Goal: Transaction & Acquisition: Purchase product/service

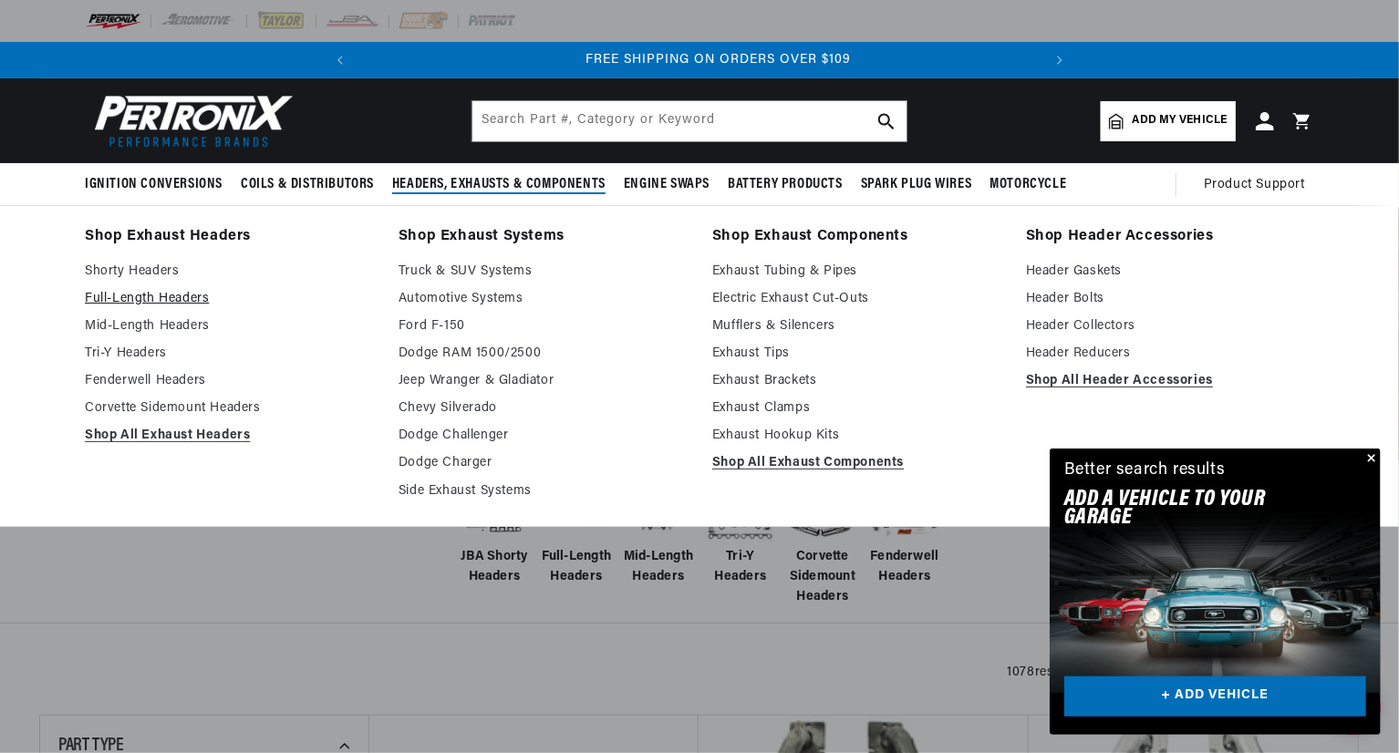
scroll to position [0, 680]
click at [182, 299] on link "Full-Length Headers" at bounding box center [229, 299] width 288 height 22
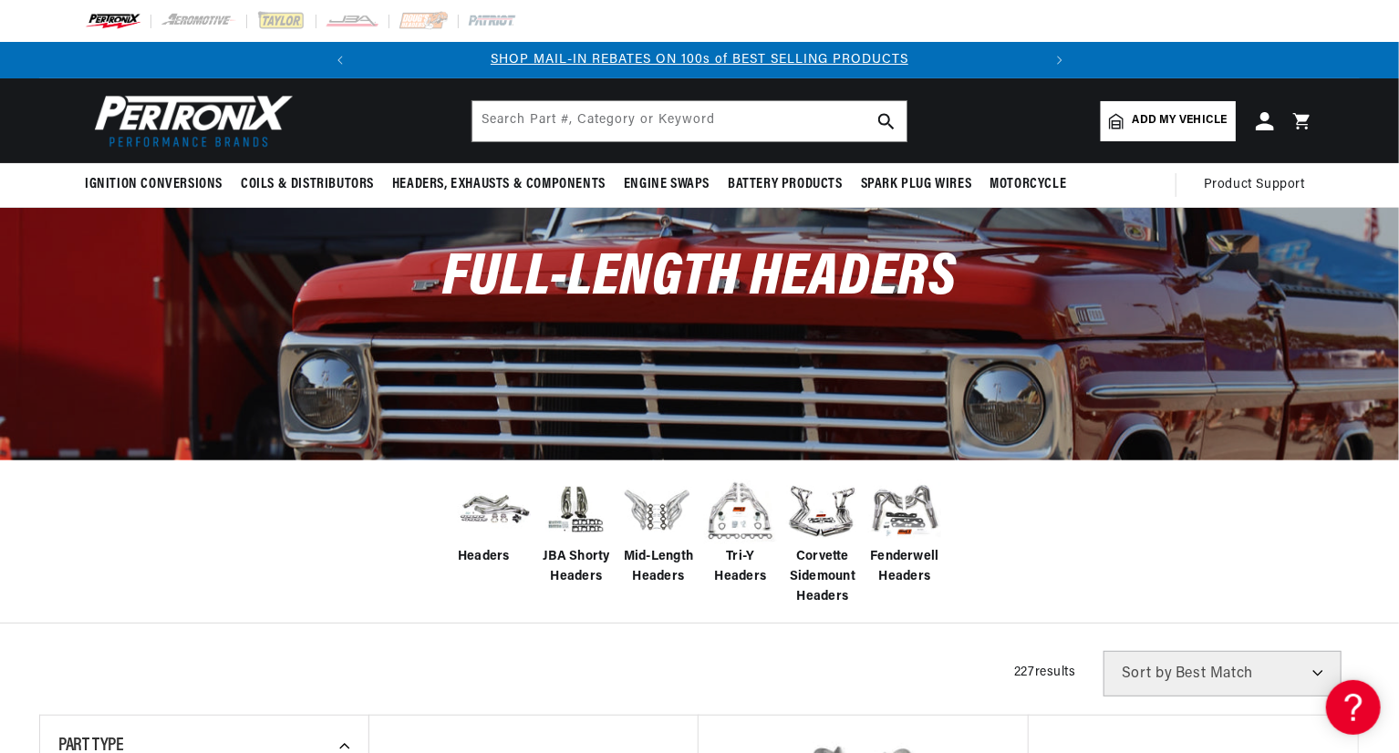
click at [1070, 586] on div "Headers JBA Shorty Headers Mid-Length Headers Tri-Y Headers Corvette Sidemount …" at bounding box center [699, 542] width 1399 height 164
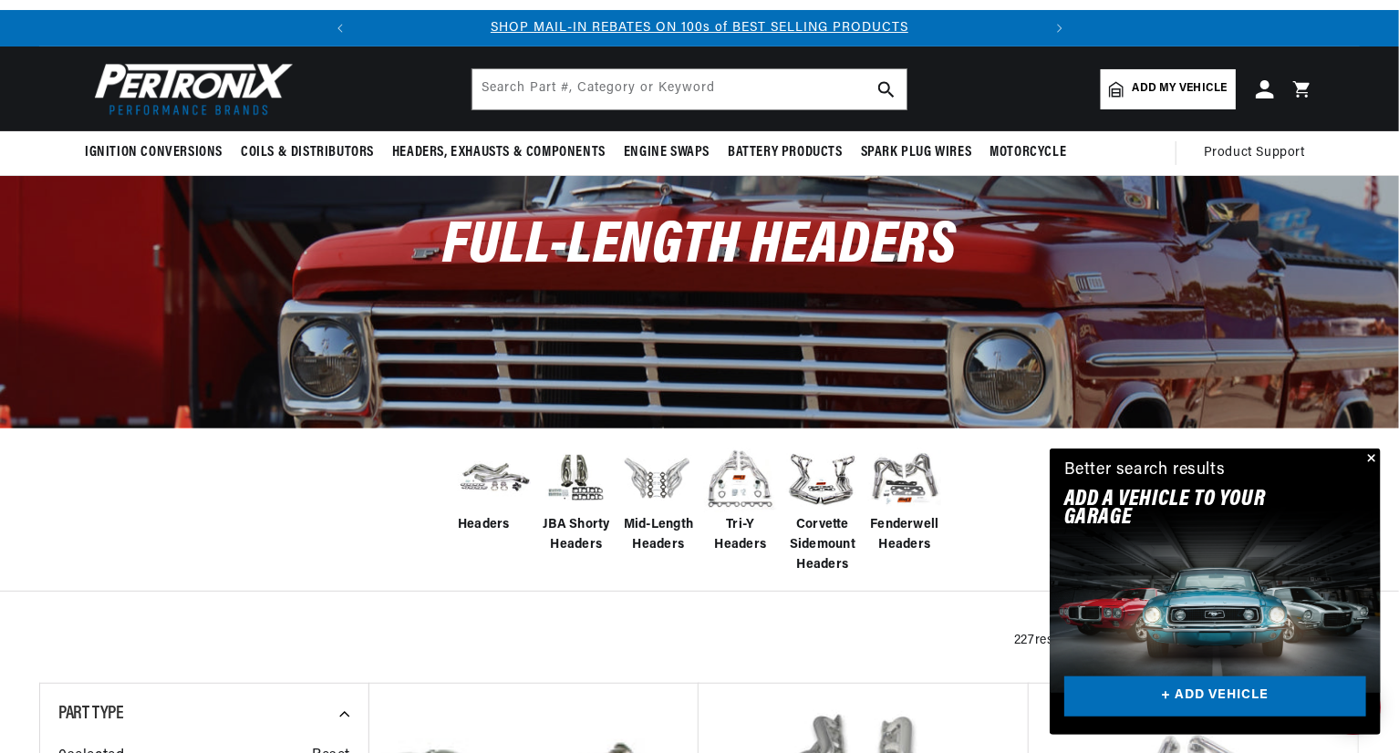
scroll to position [36, 0]
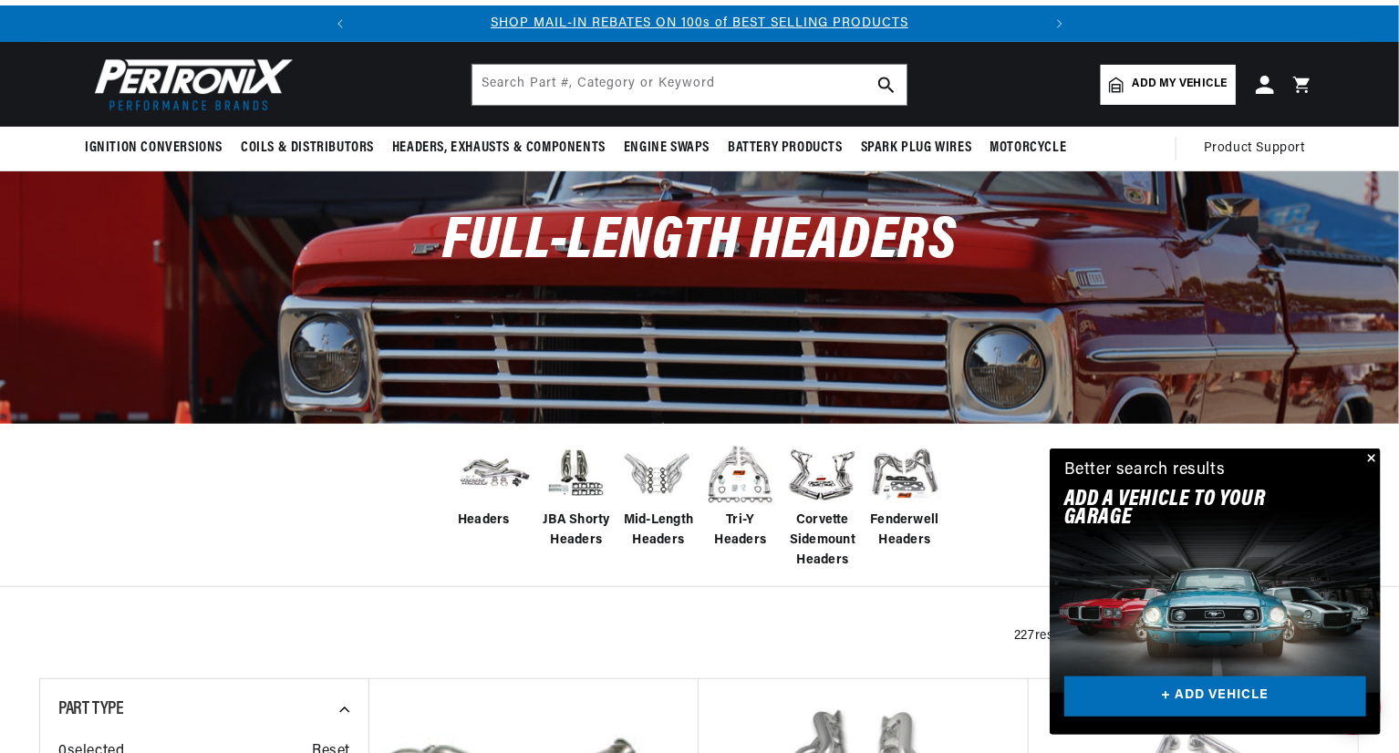
click at [1371, 459] on button "Close" at bounding box center [1370, 460] width 22 height 22
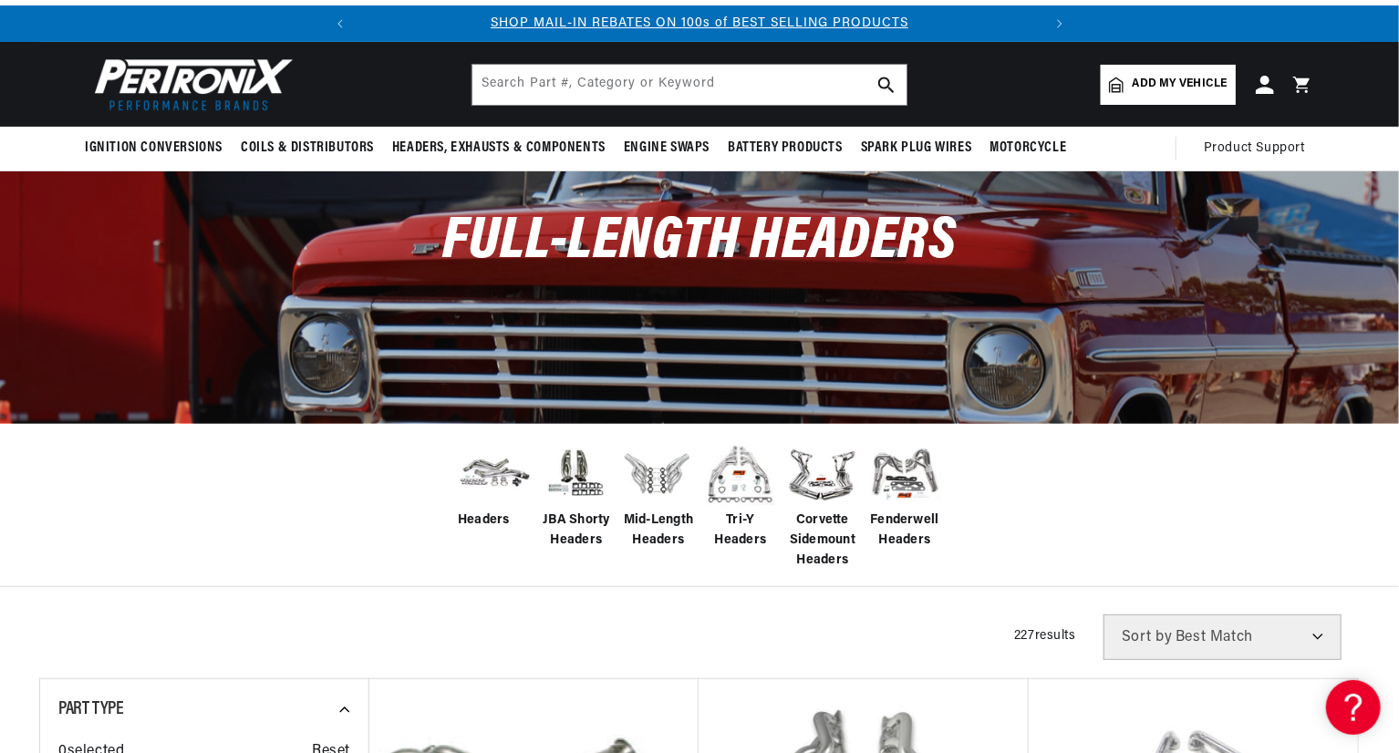
click at [1178, 88] on span "Add my vehicle" at bounding box center [1180, 84] width 95 height 17
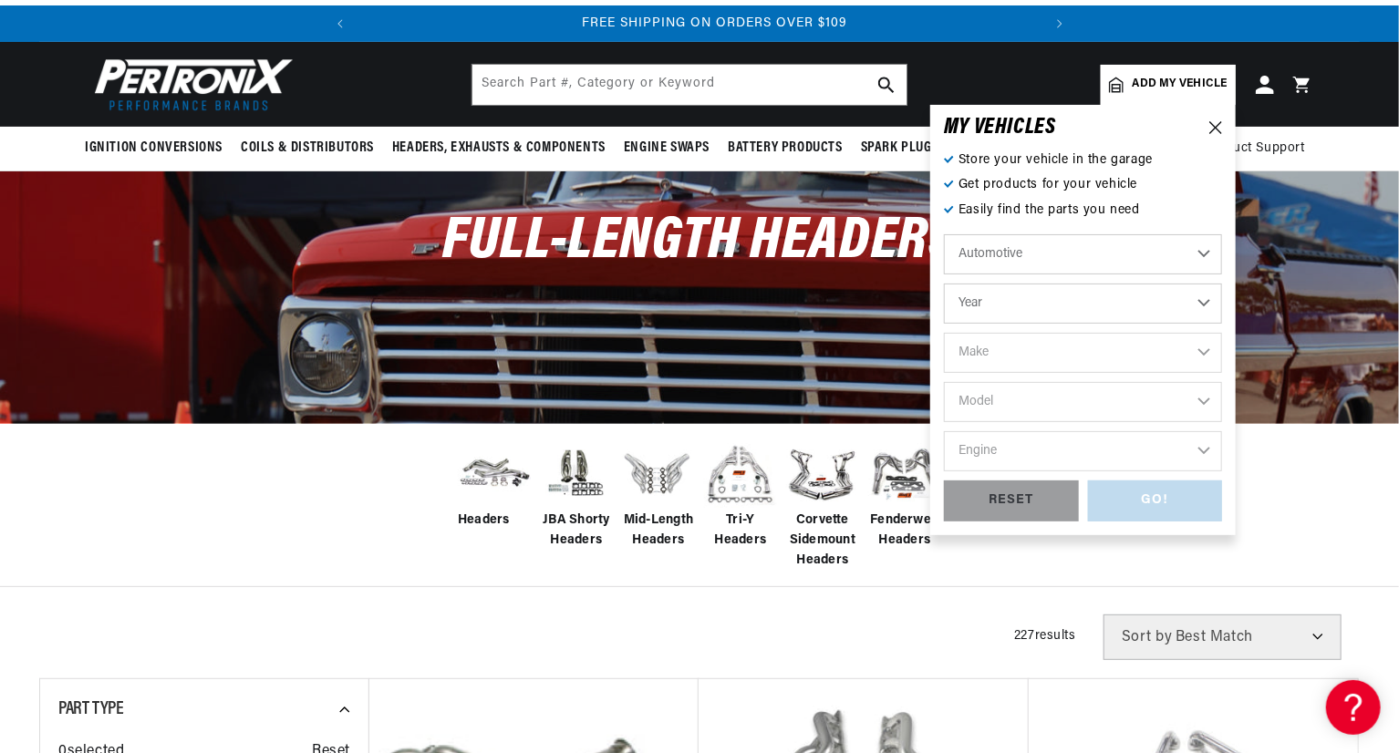
scroll to position [0, 680]
click at [1070, 251] on select "Automotive Agricultural Industrial Marine Motorcycle" at bounding box center [1083, 254] width 278 height 40
click at [1040, 297] on select "Year 2022 2021 2020 2019 2018 2017 2016 2015 2014 2013 2012 2011 2010 2009 2008…" at bounding box center [1083, 304] width 278 height 40
select select "2018"
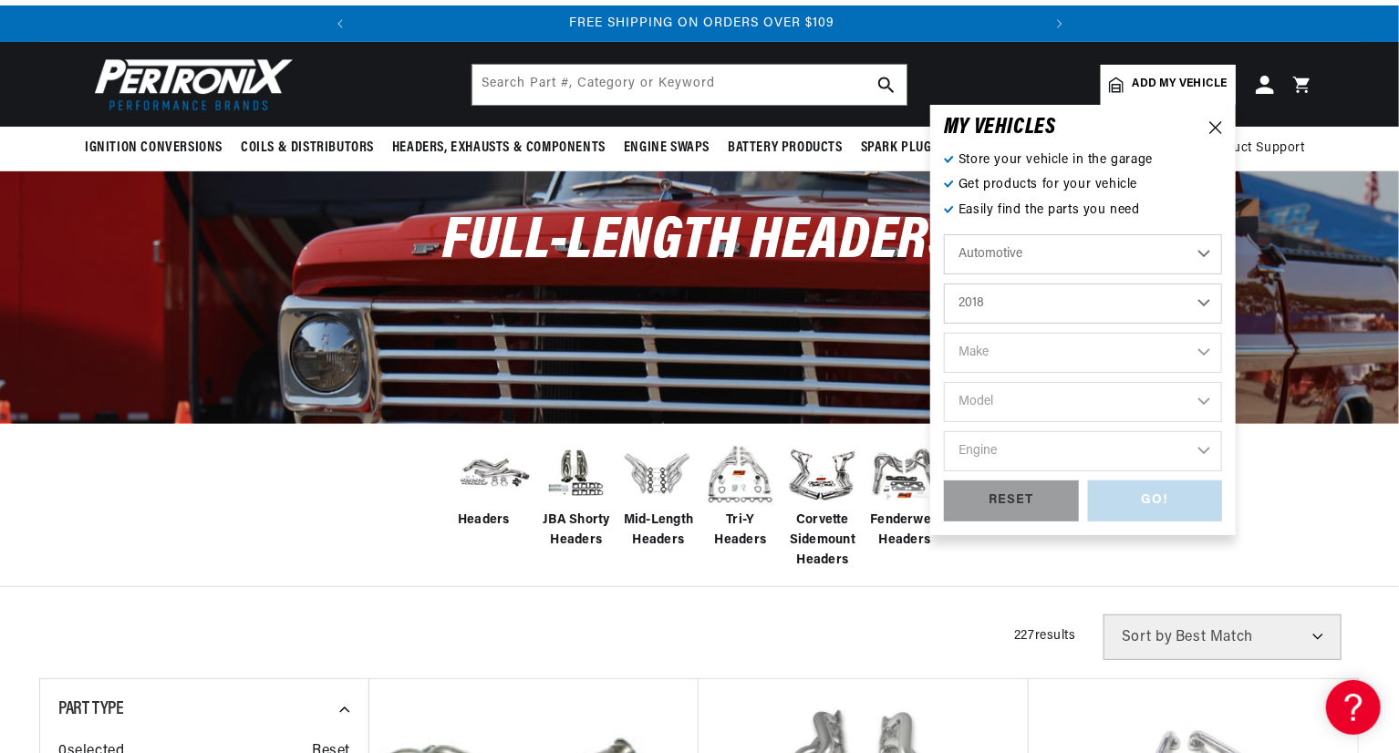
click at [944, 284] on select "Year 2022 2021 2020 2019 2018 2017 2016 2015 2014 2013 2012 2011 2010 2009 2008…" at bounding box center [1083, 304] width 278 height 40
click at [1182, 301] on select "2022 2021 2020 2019 2018 2017 2016 2015 2014 2013 2012 2011 2010 2009 2008 2007…" at bounding box center [1083, 304] width 278 height 40
click at [944, 284] on select "2022 2021 2020 2019 2018 2017 2016 2015 2014 2013 2012 2011 2010 2009 2008 2007…" at bounding box center [1083, 304] width 278 height 40
select select "1994"
click at [1124, 357] on select "Make Buick Cadillac Chevrolet Chrysler Dodge Ford GMC Hyundai Isuzu Jeep Lincol…" at bounding box center [1083, 353] width 278 height 40
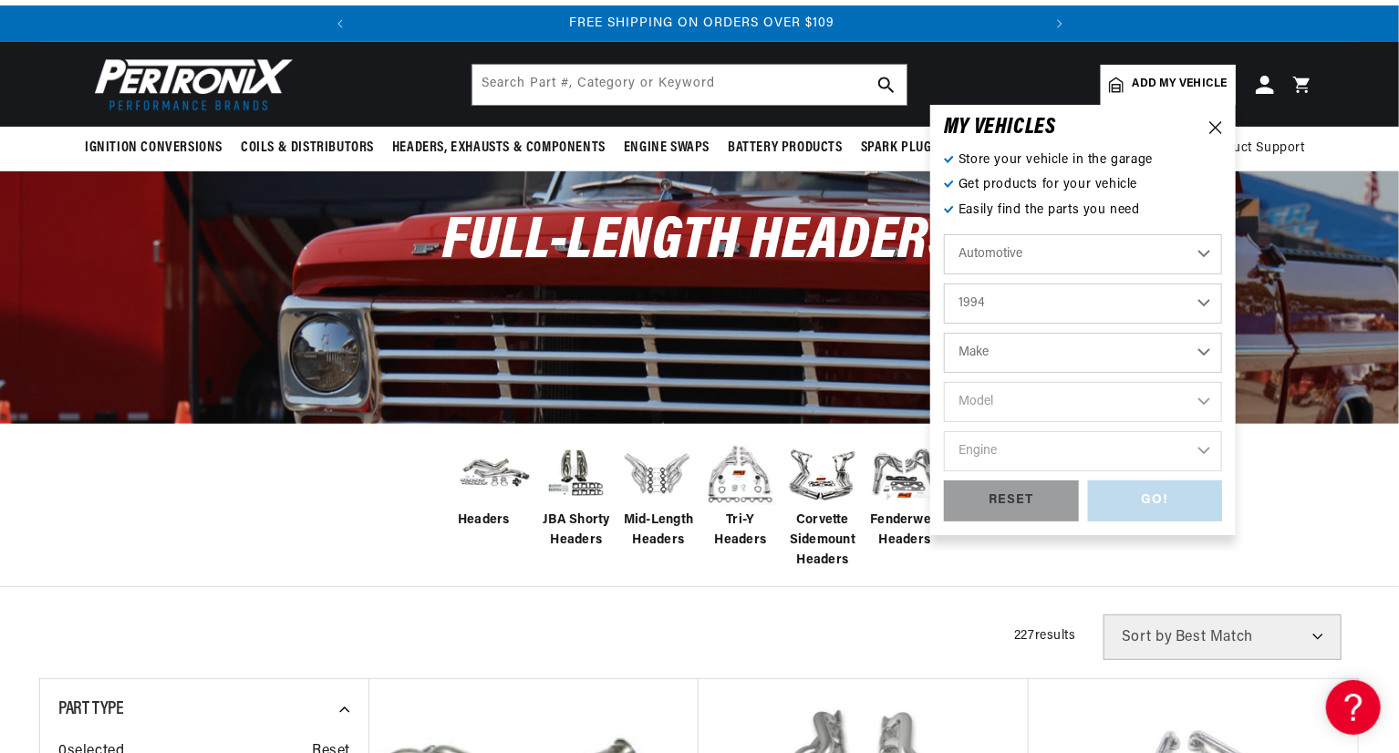
select select "Ford"
click at [944, 333] on select "Make Buick Cadillac Chevrolet Chrysler Dodge Ford GMC Hyundai Isuzu Jeep Lincol…" at bounding box center [1083, 353] width 278 height 40
select select "Ford"
click at [1078, 395] on select "Model Aerostar Bronco Crown Victoria E-150 Econoline E-150 Econoline Club Wagon…" at bounding box center [1083, 402] width 278 height 40
select select "F-150"
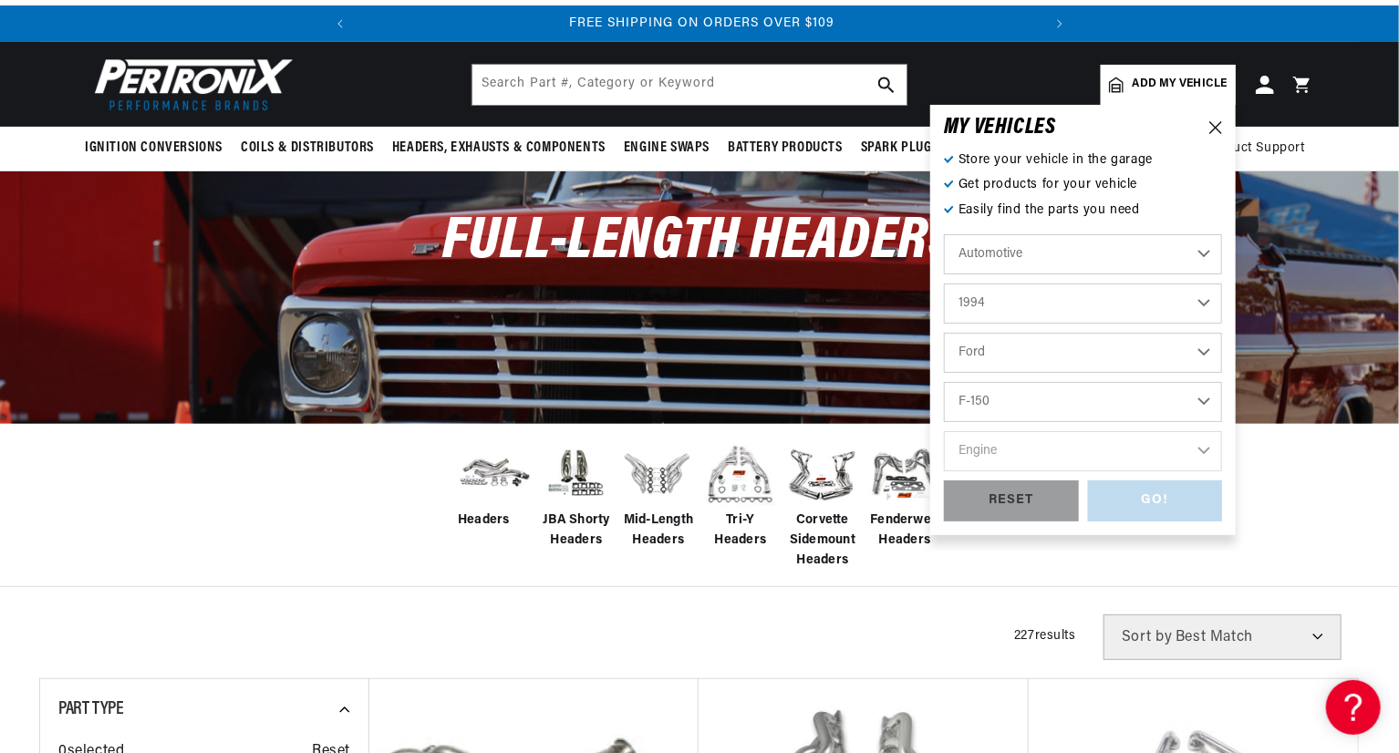
click at [944, 382] on select "Model Aerostar Bronco Crown Victoria E-150 Econoline E-150 Econoline Club Wagon…" at bounding box center [1083, 402] width 278 height 40
select select "F-150"
click at [1049, 457] on select "Engine 4.9L 5.0L 5.8L" at bounding box center [1083, 451] width 278 height 40
select select "4.9L"
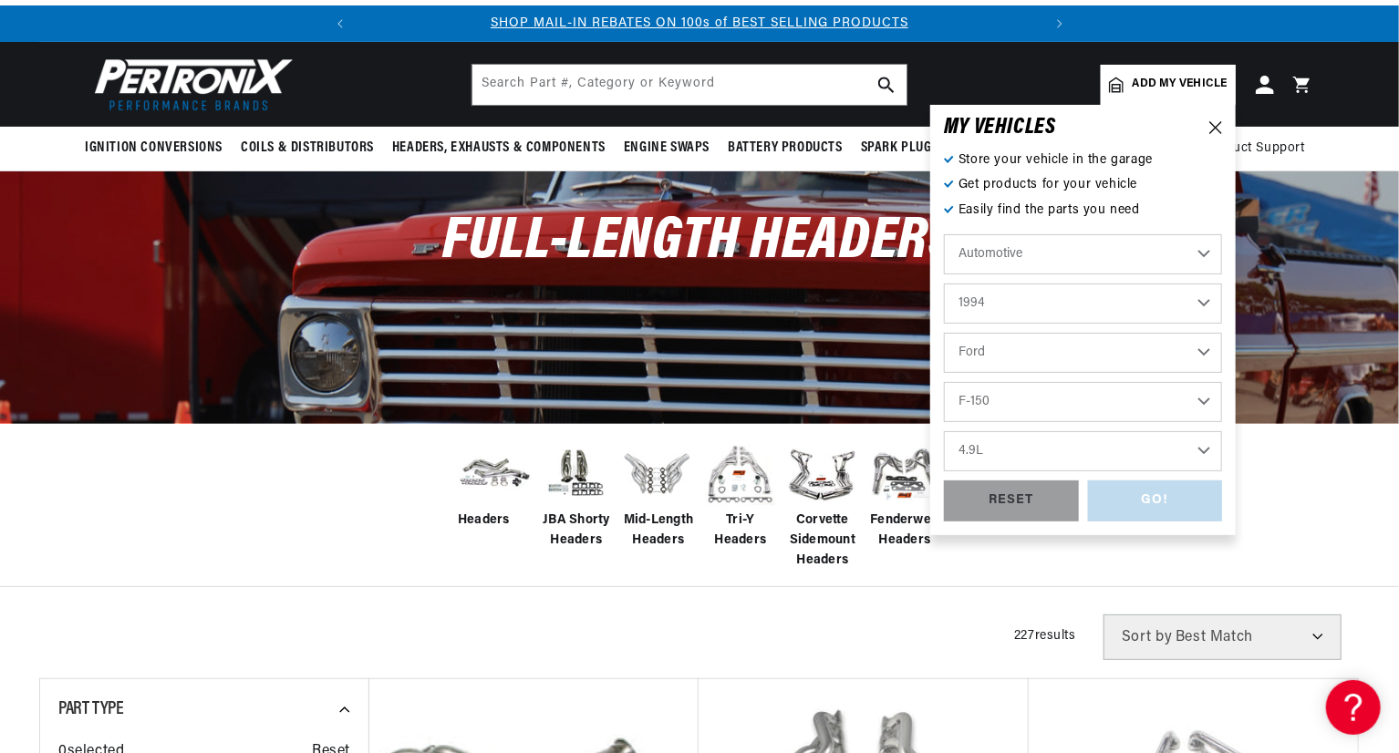
click at [944, 431] on select "Engine 4.9L 5.0L 5.8L" at bounding box center [1083, 451] width 278 height 40
select select "4.9L"
click at [1140, 512] on div "GO!" at bounding box center [1155, 501] width 135 height 41
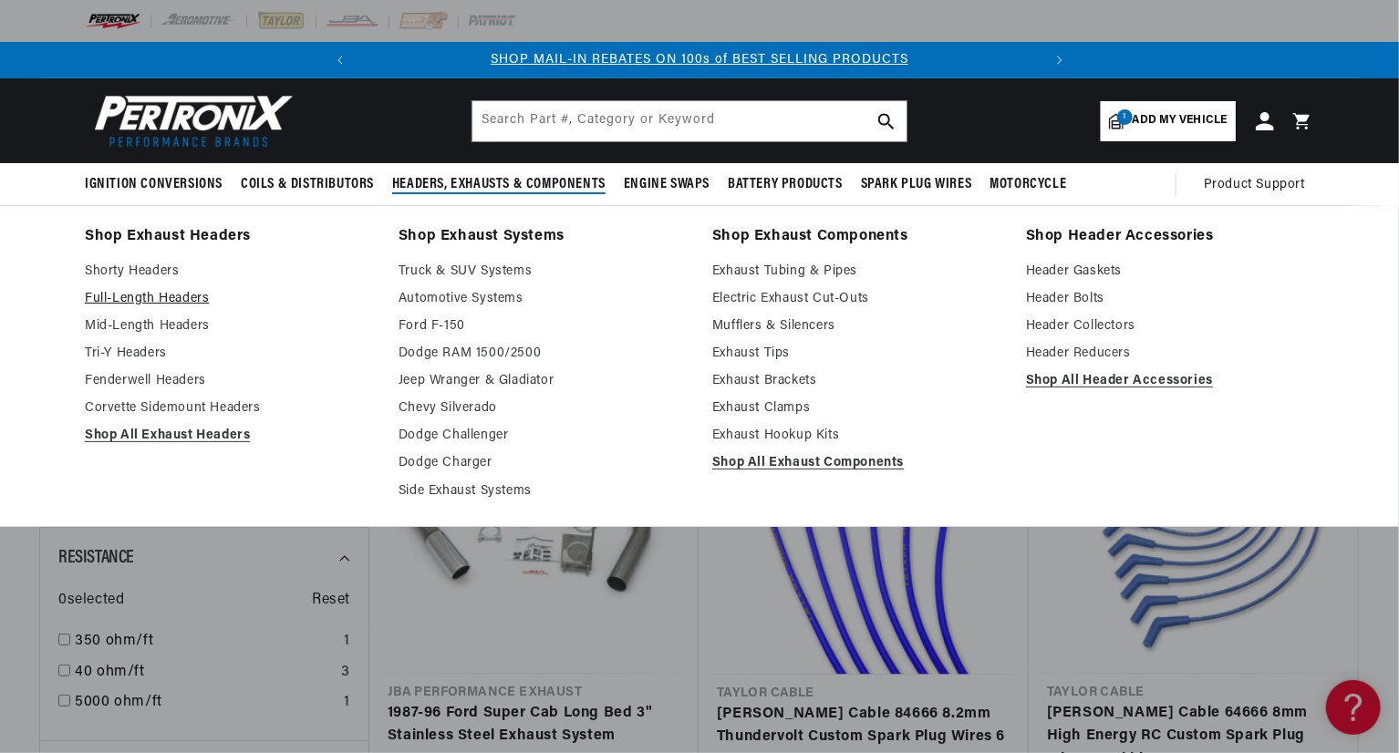
click at [143, 300] on link "Full-Length Headers" at bounding box center [229, 299] width 288 height 22
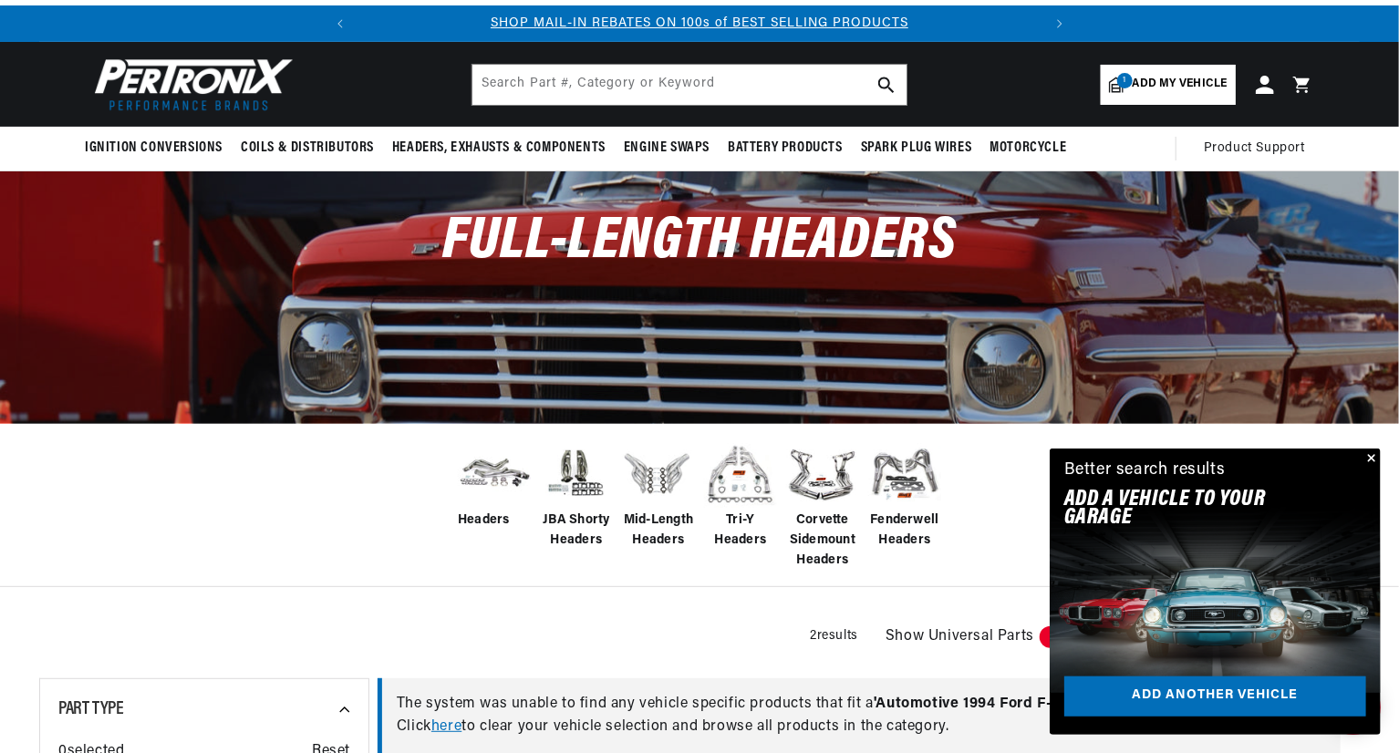
click at [319, 533] on div "Headers JBA Shorty Headers Mid-Length Headers Tri-Y Headers Corvette Sidemount …" at bounding box center [699, 505] width 1399 height 164
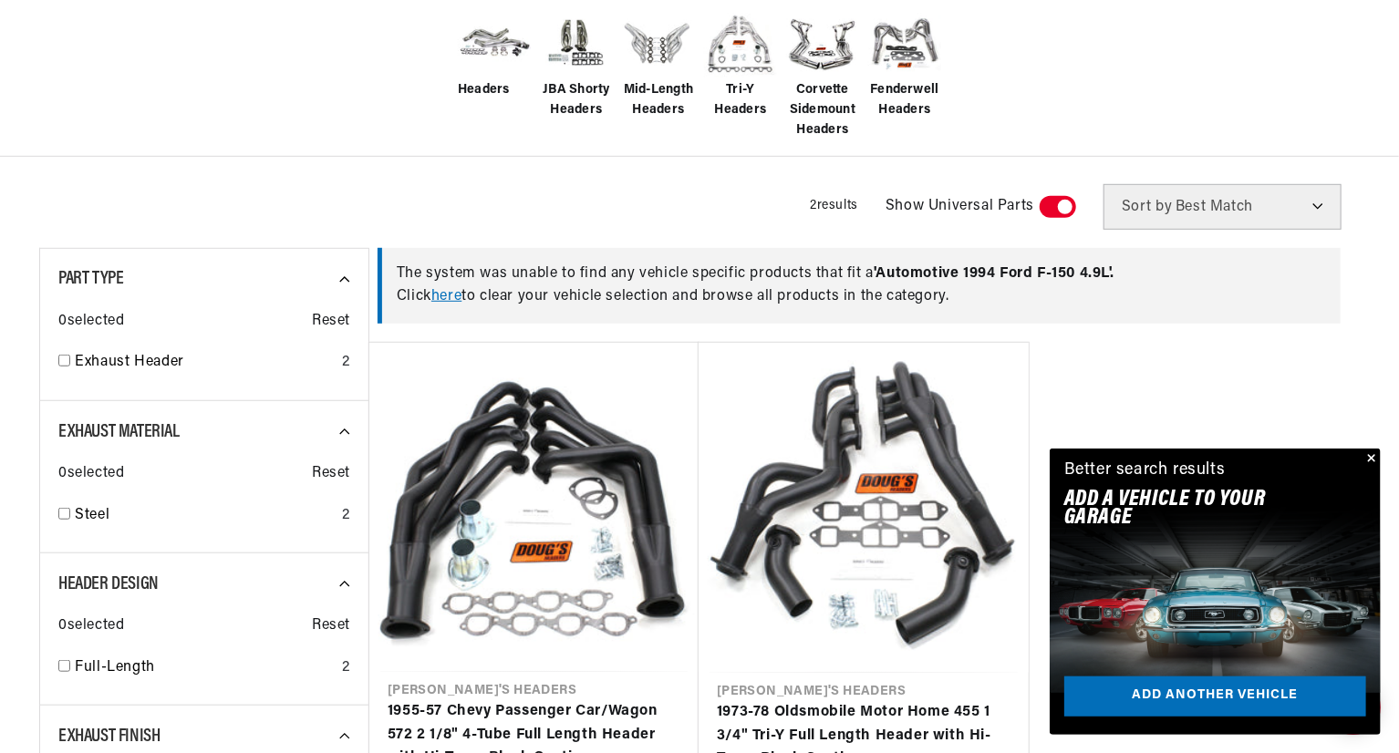
scroll to position [474, 0]
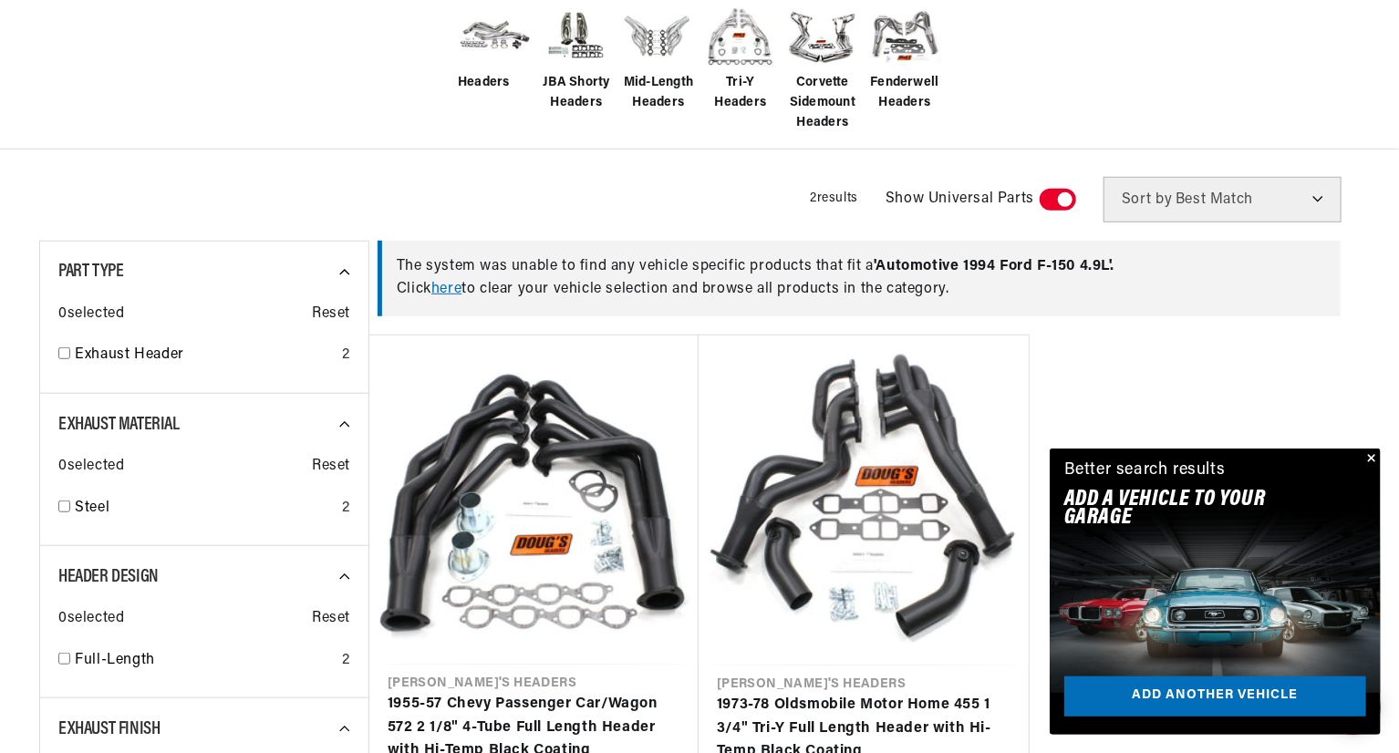
click at [1370, 450] on button "Close" at bounding box center [1370, 460] width 22 height 22
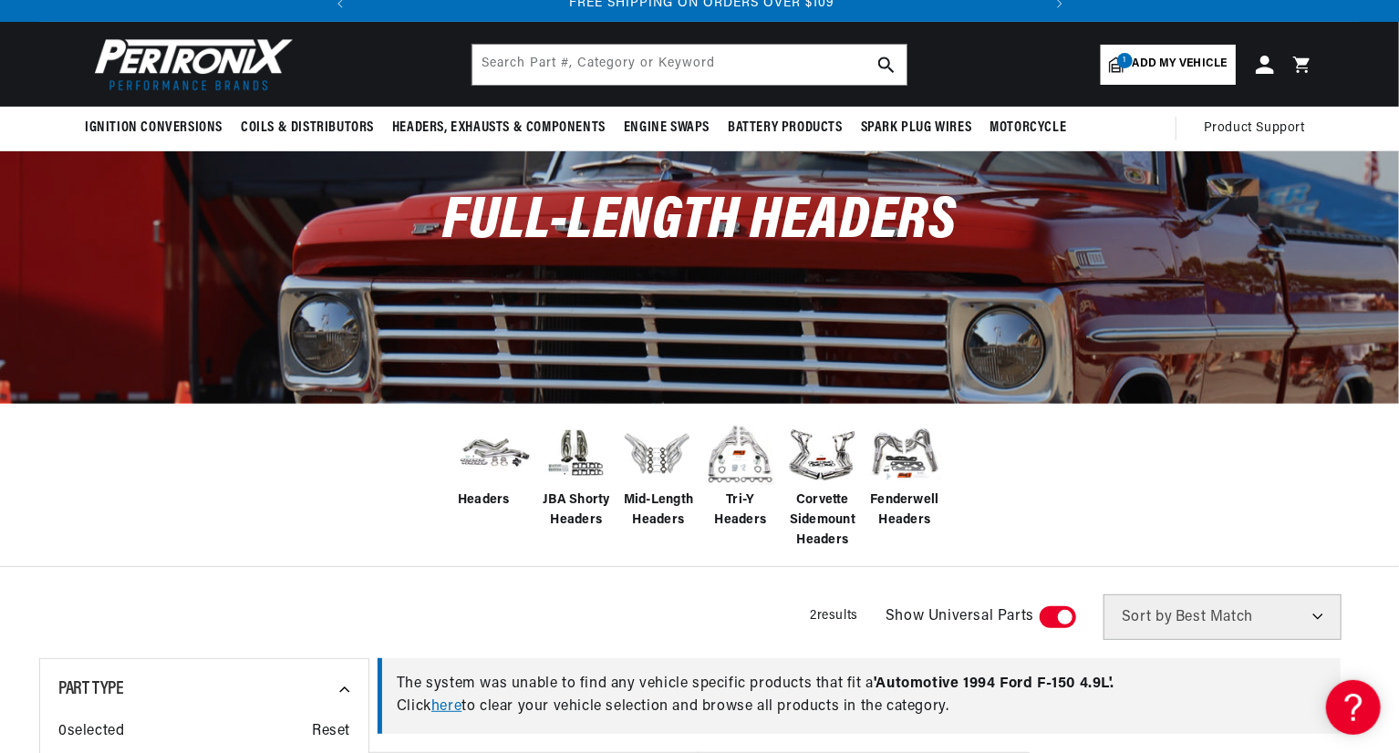
scroll to position [0, 0]
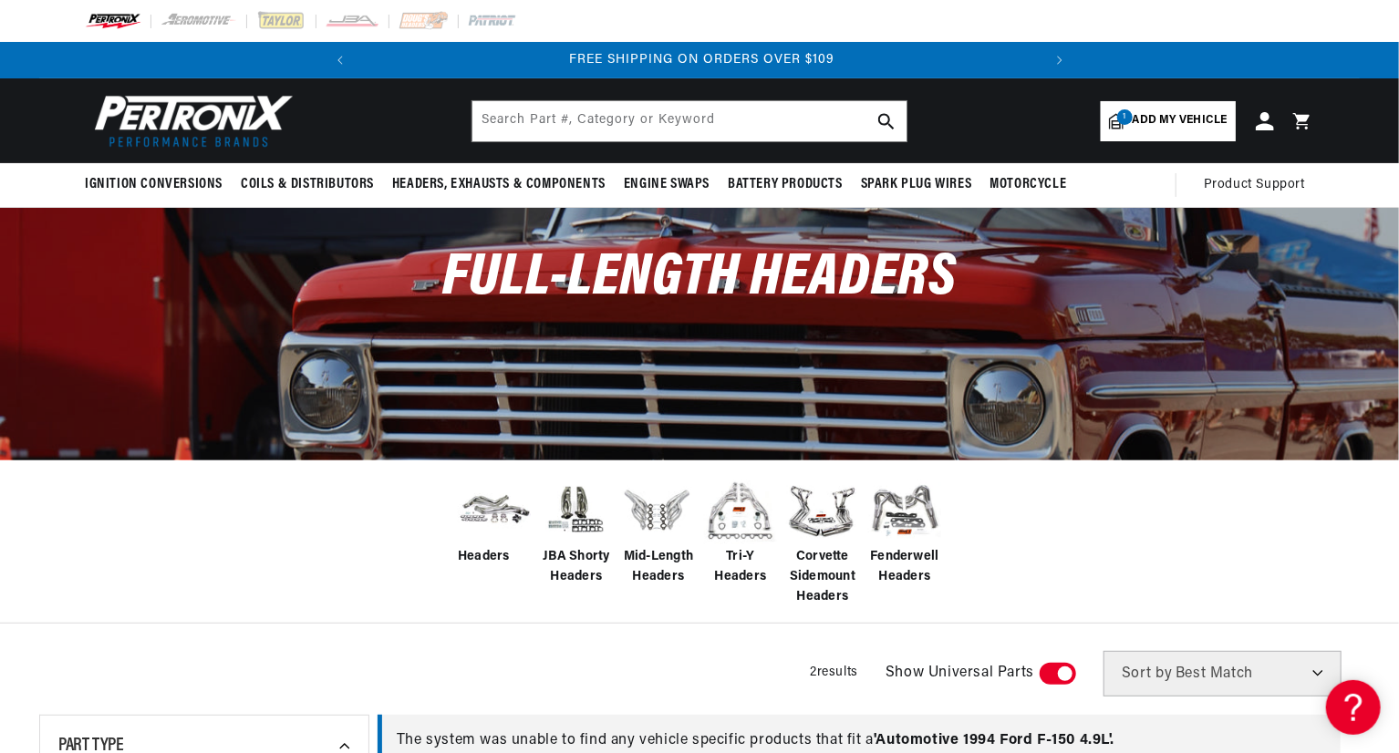
click at [658, 548] on span "Mid-Length Headers" at bounding box center [658, 567] width 73 height 41
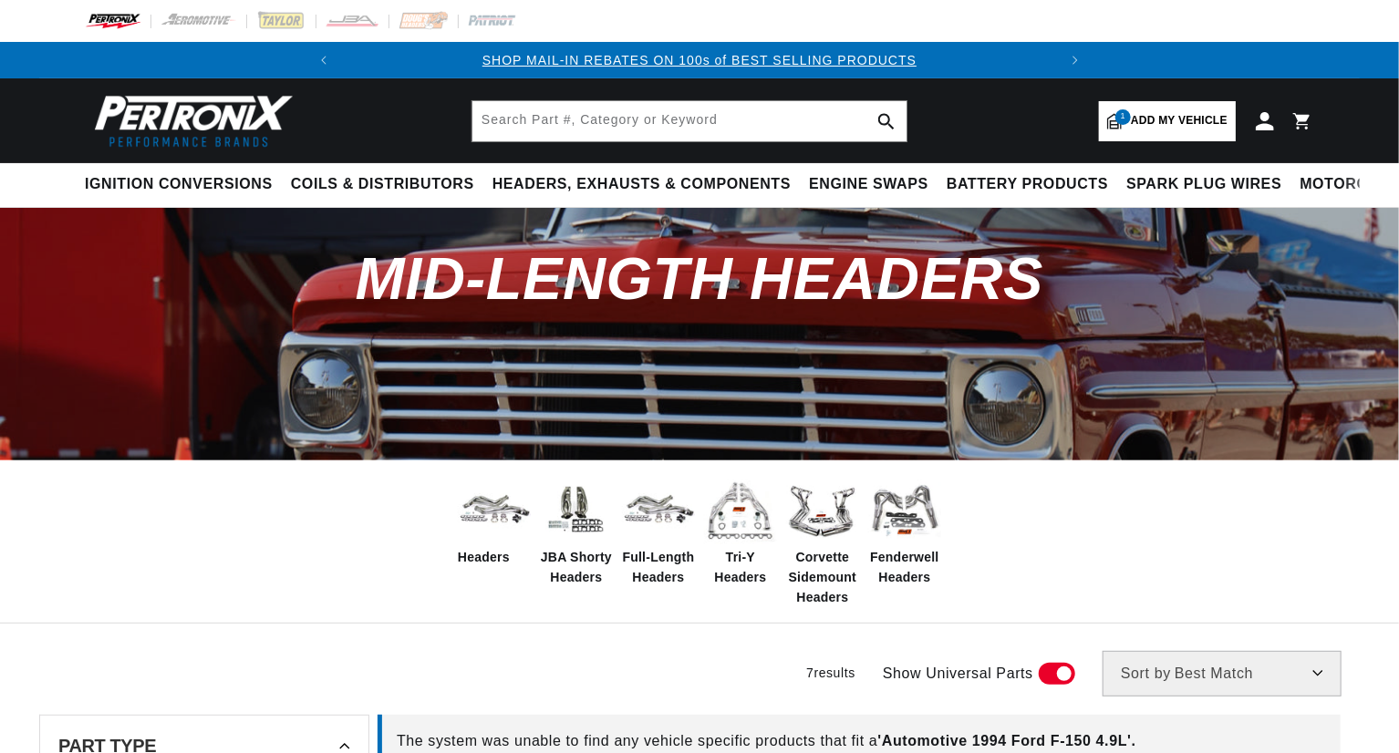
click at [1142, 530] on div "Headers JBA Shorty Headers Full-Length Headers Tri-Y Headers Corvette Sidemount…" at bounding box center [699, 542] width 1399 height 164
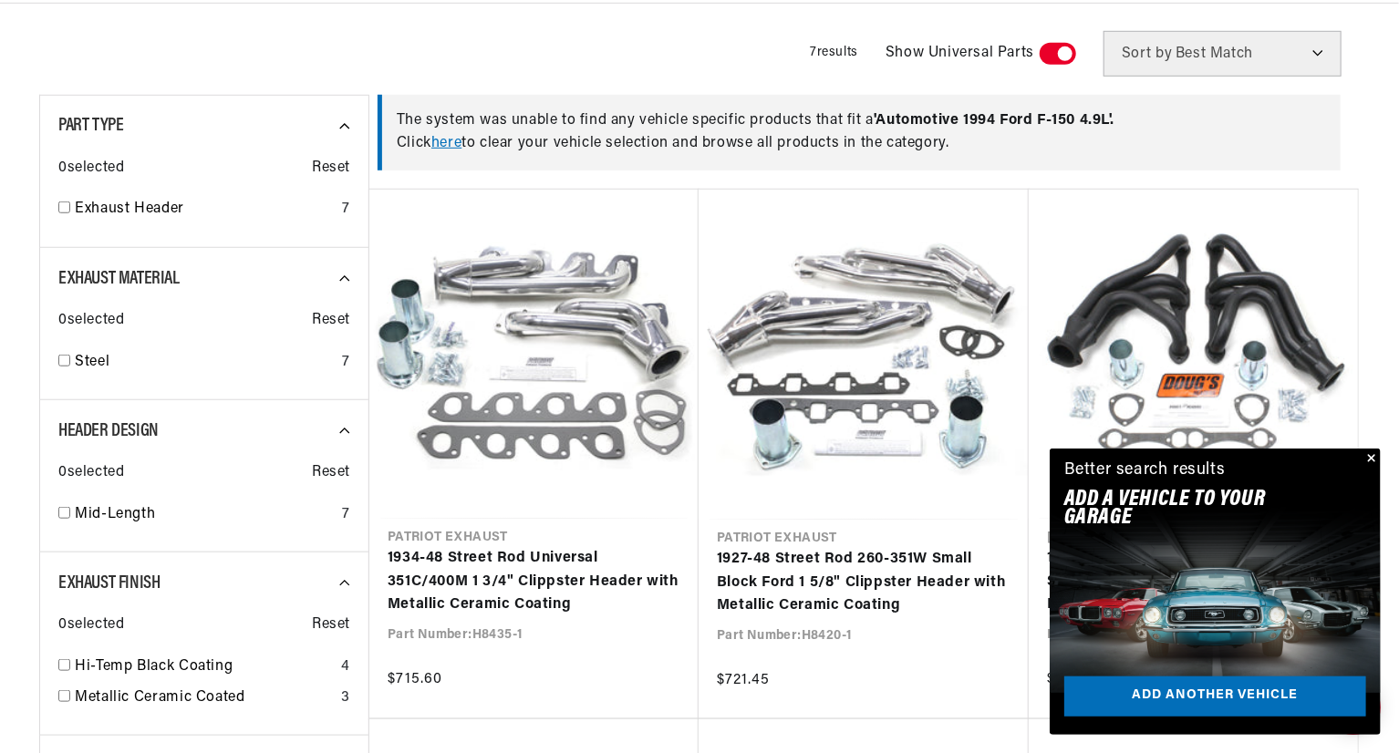
scroll to position [657, 0]
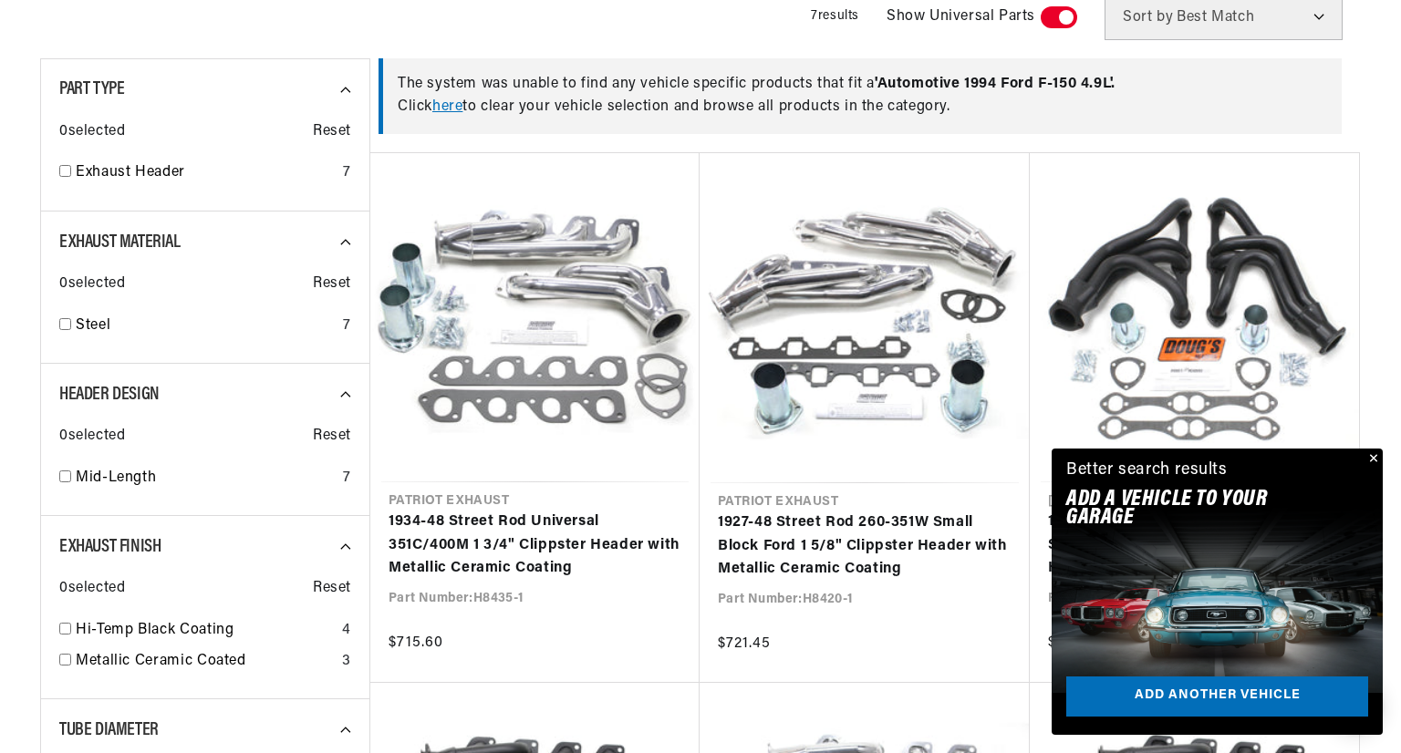
click at [1377, 459] on div "Close dialog FIND THE RIGHT PARTS Take our quick quiz using the button below, a…" at bounding box center [700, 376] width 1401 height 753
click at [1370, 460] on button "Close" at bounding box center [1370, 460] width 22 height 22
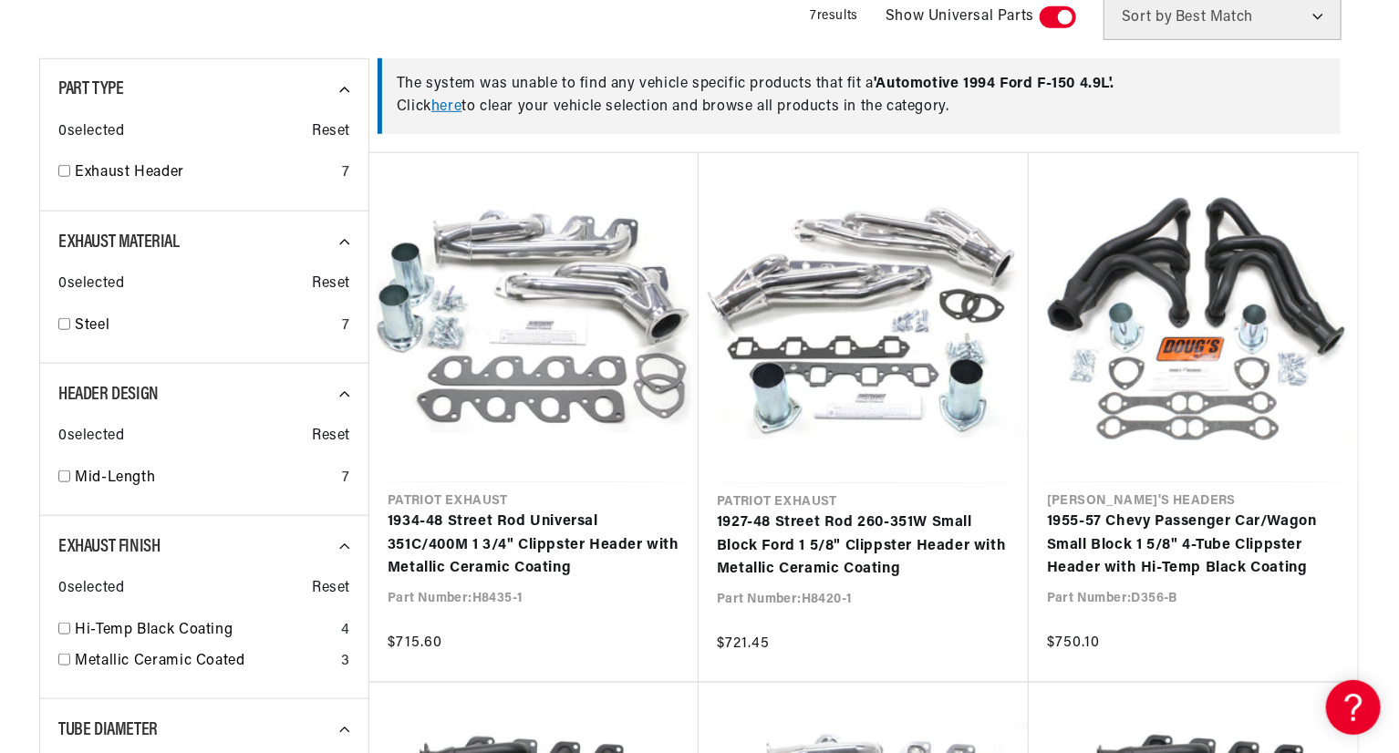
scroll to position [0, 0]
